Goal: Information Seeking & Learning: Learn about a topic

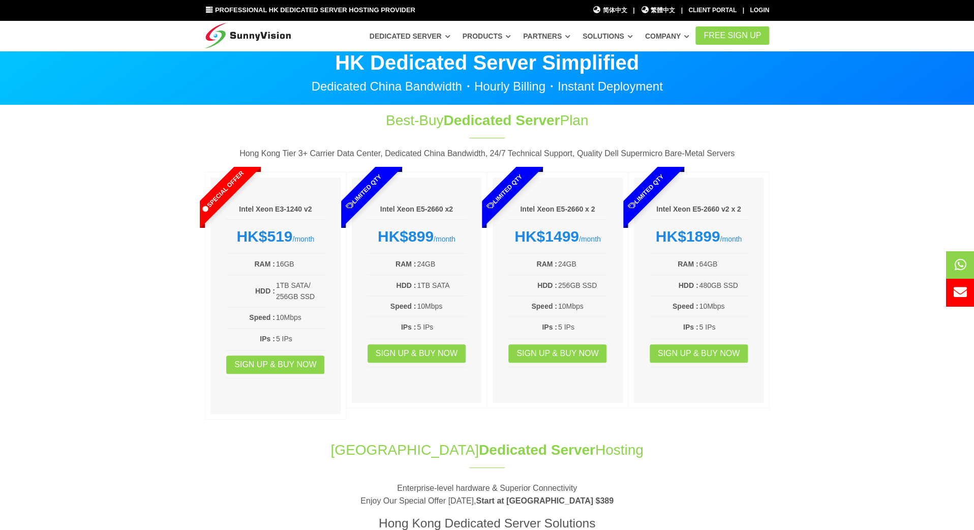
scroll to position [9, 0]
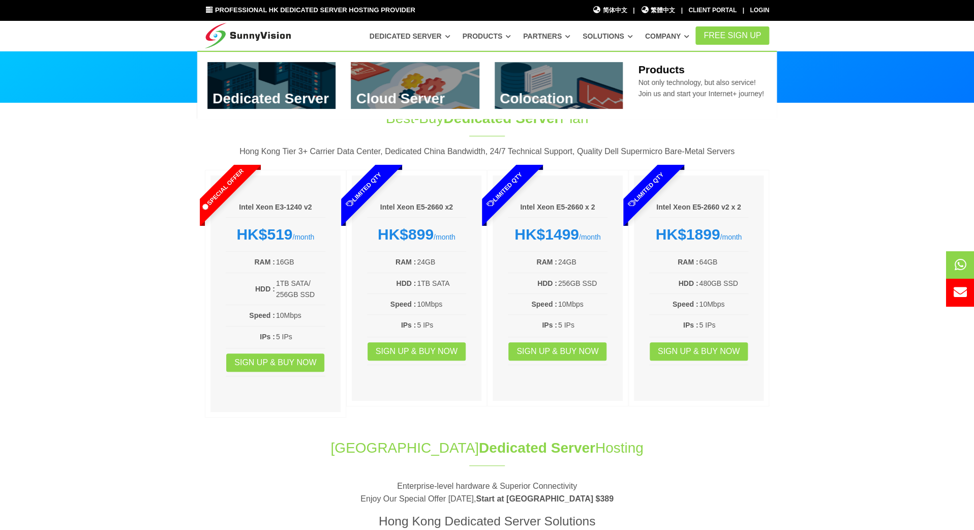
click at [483, 37] on link "Products" at bounding box center [486, 36] width 49 height 18
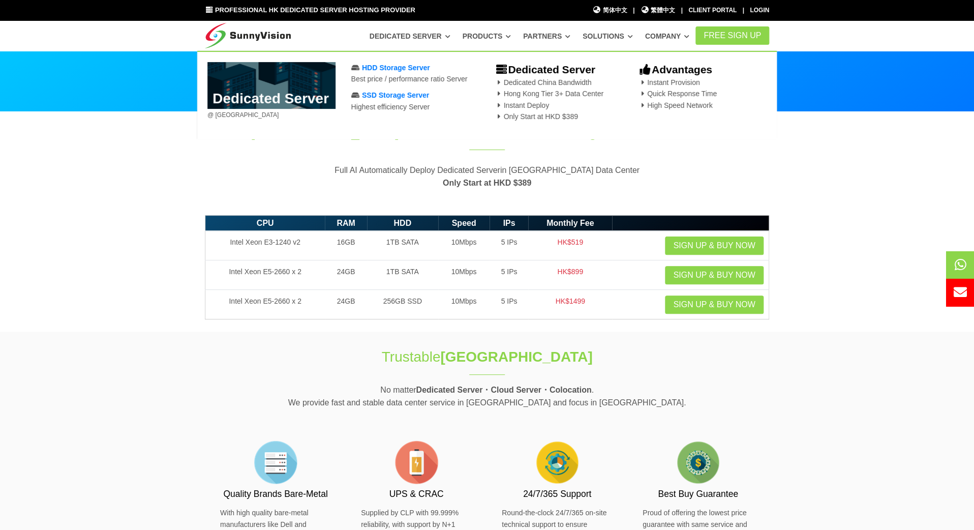
click at [545, 96] on span "Dedicated China Bandwidth Hong Kong Tier 3+ Data Center Instant Deploy Only Sta…" at bounding box center [549, 99] width 109 height 42
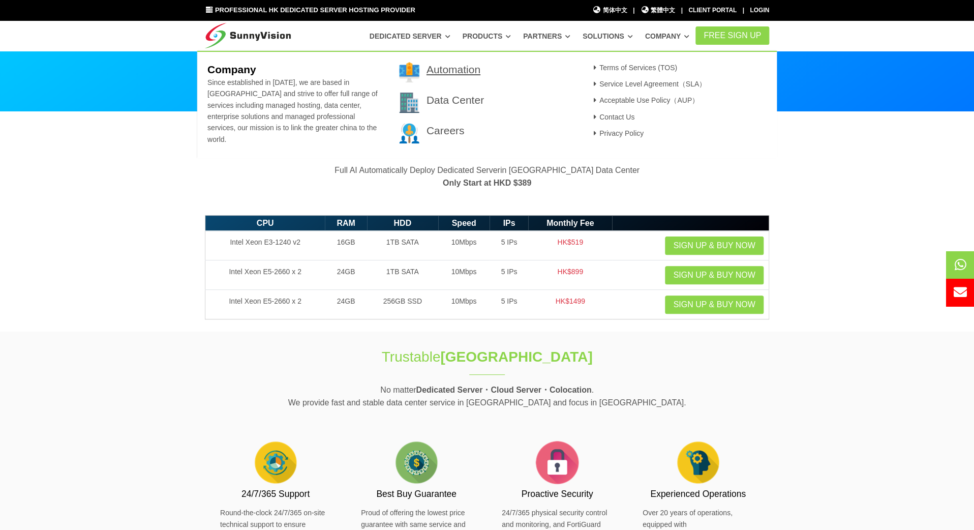
click at [431, 68] on link "Automation" at bounding box center [453, 70] width 54 height 12
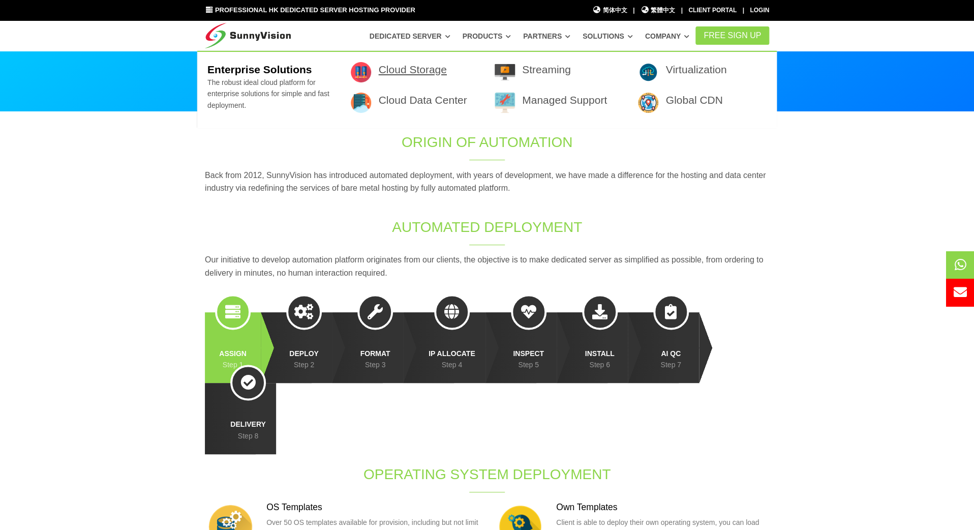
click at [433, 69] on link "Cloud Storage" at bounding box center [412, 70] width 68 height 12
